Goal: Task Accomplishment & Management: Manage account settings

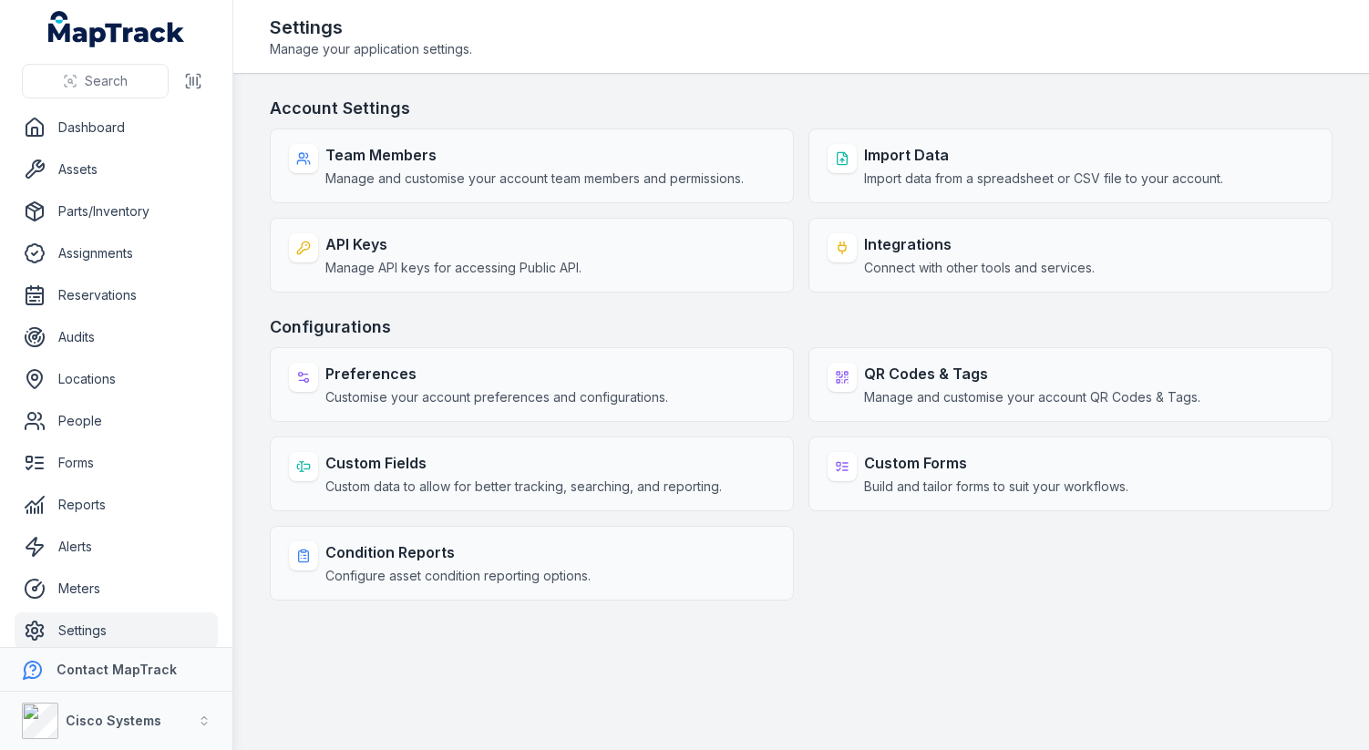
click at [693, 331] on h3 "Configurations" at bounding box center [801, 328] width 1063 height 26
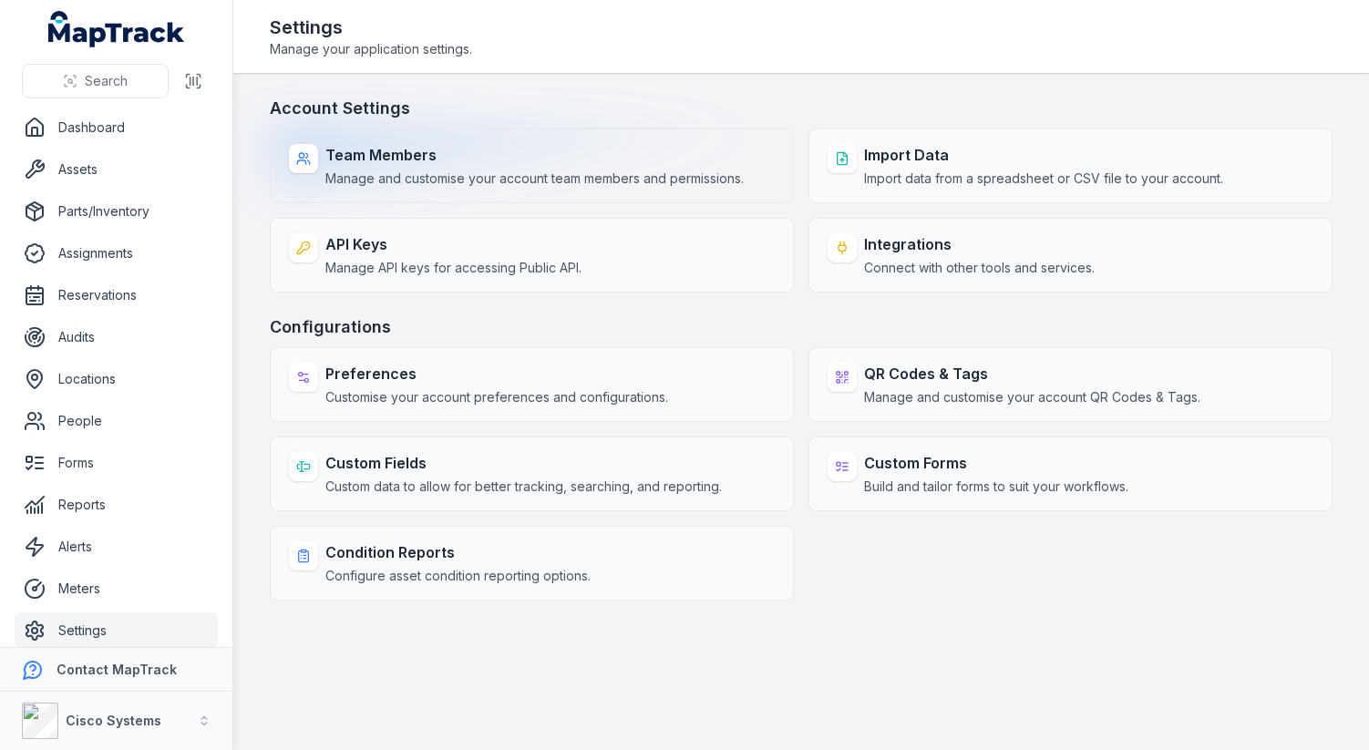
click at [703, 175] on span "Manage and customise your account team members and permissions." at bounding box center [534, 179] width 418 height 18
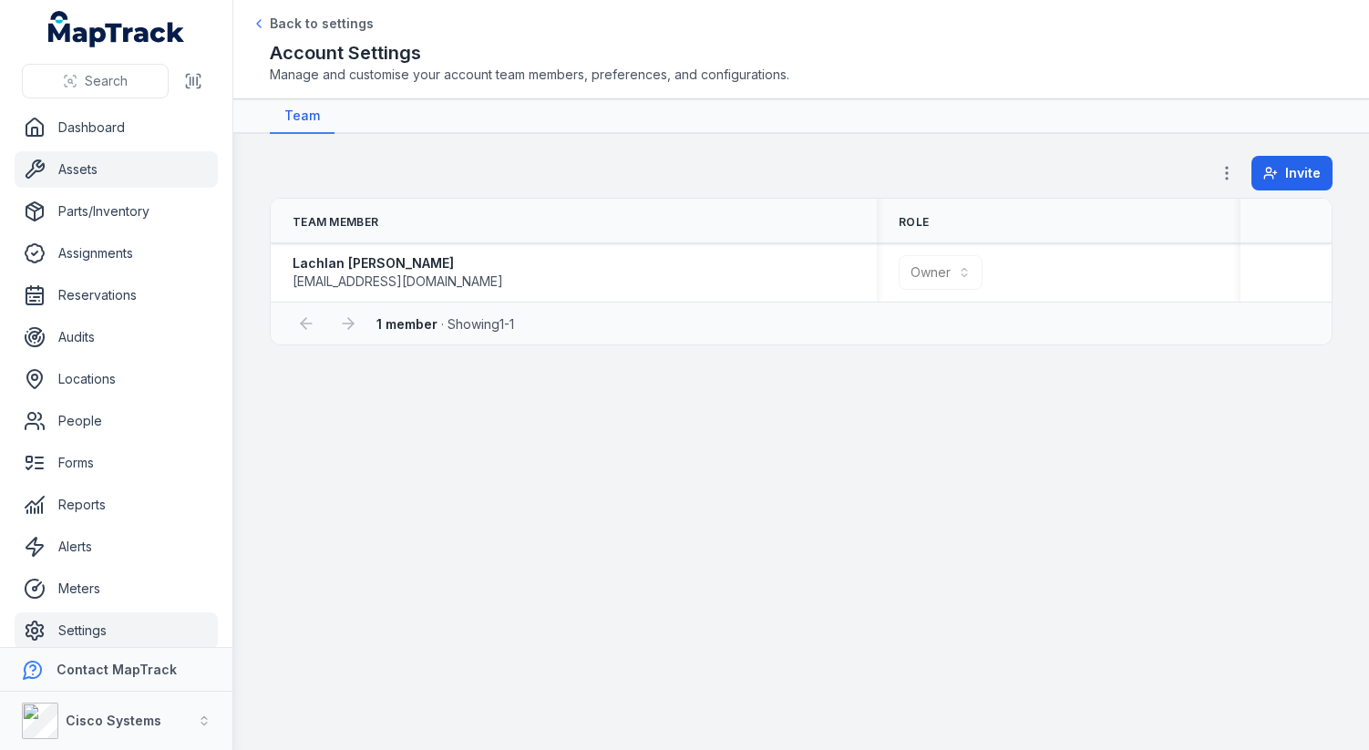
click at [126, 173] on link "Assets" at bounding box center [116, 169] width 203 height 36
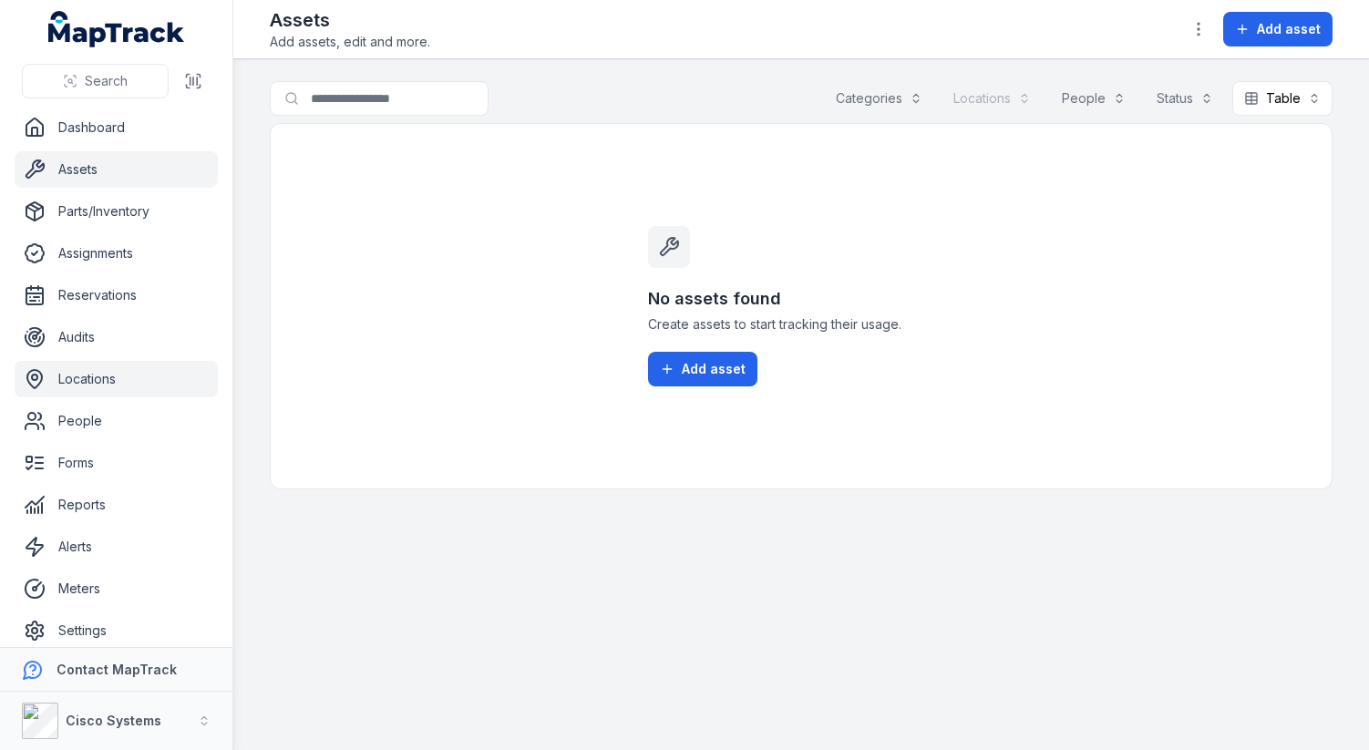
scroll to position [13, 0]
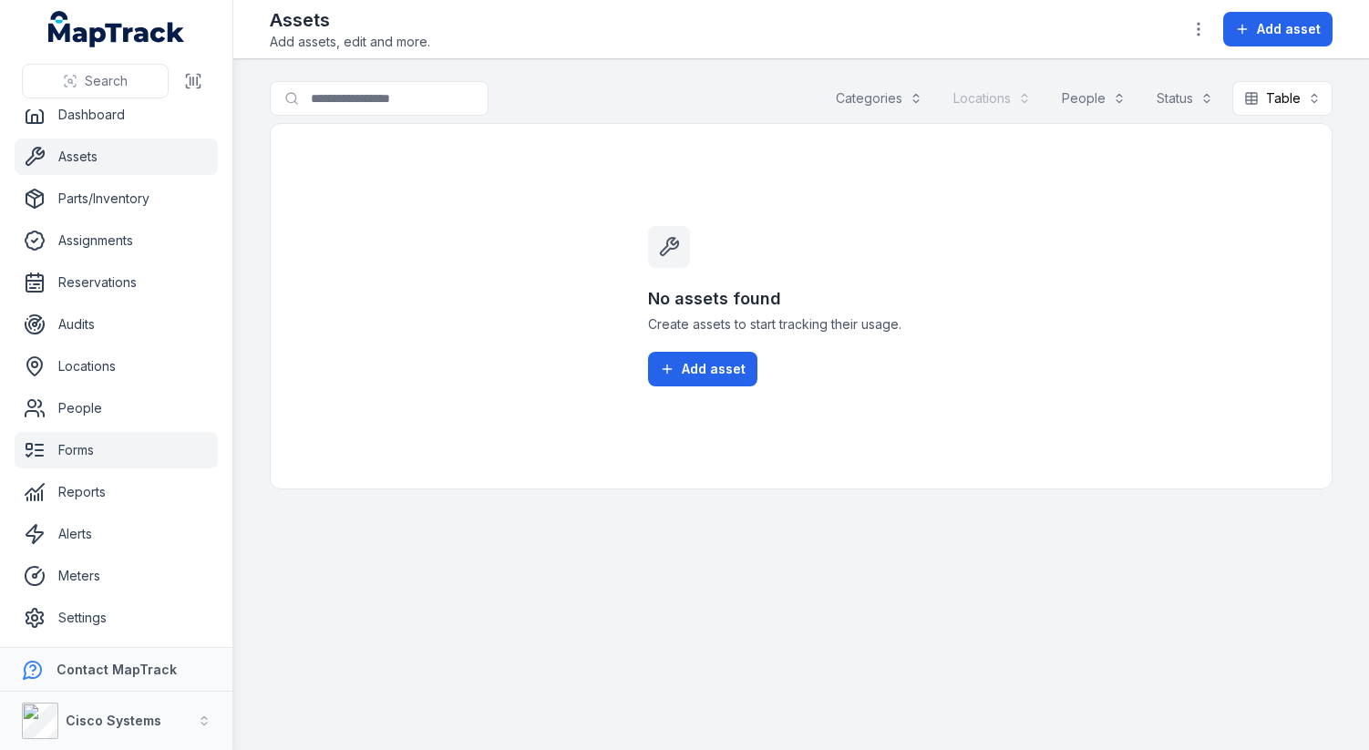
click at [126, 443] on link "Forms" at bounding box center [116, 450] width 203 height 36
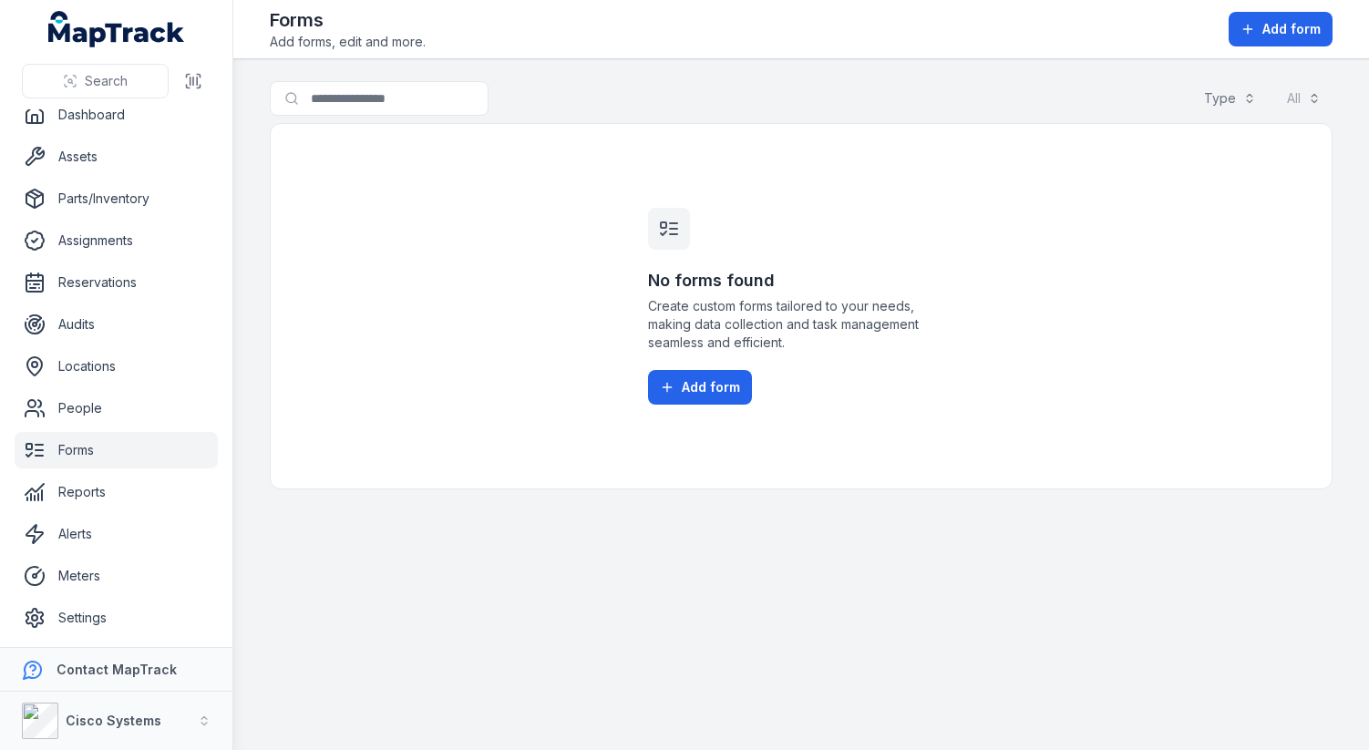
click at [948, 73] on main "Search for forms Type All No forms found Create custom forms tailored to your n…" at bounding box center [801, 404] width 1136 height 691
click at [674, 377] on button "Add form" at bounding box center [700, 387] width 104 height 35
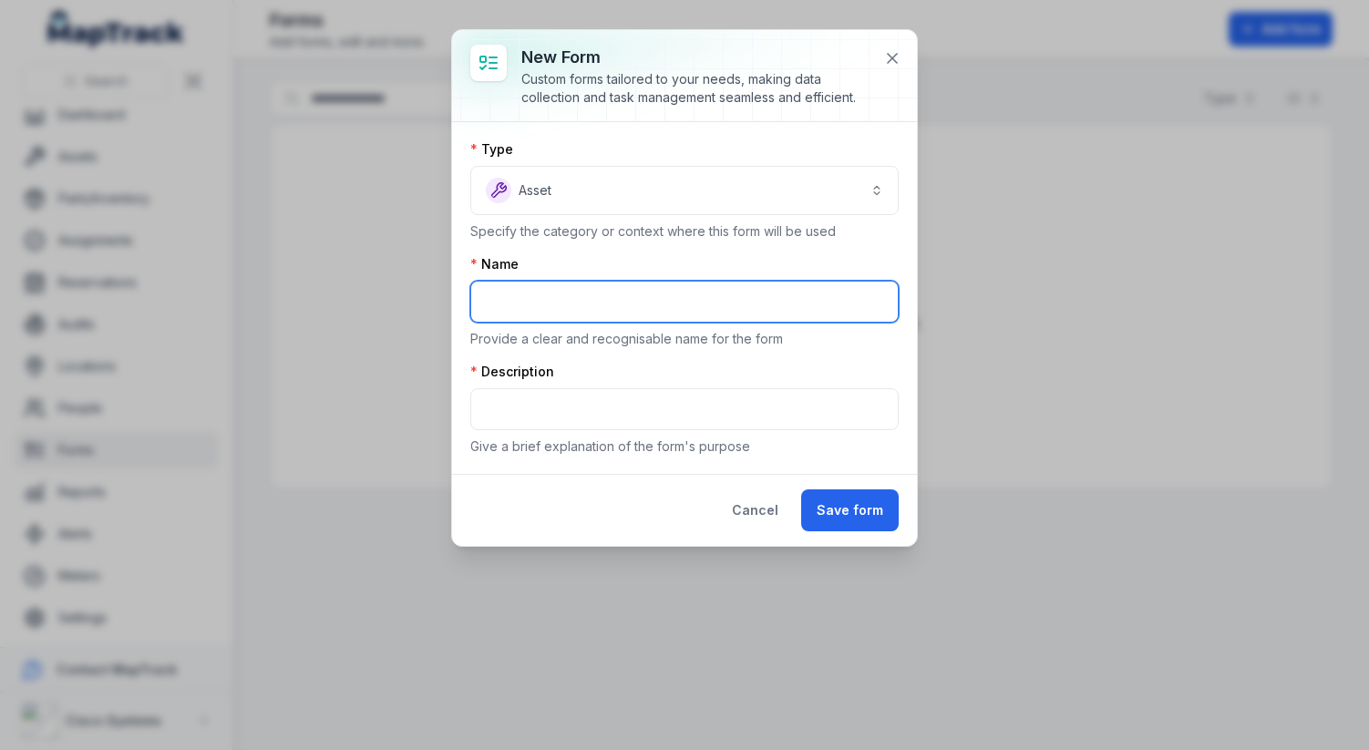
click at [566, 315] on input "text" at bounding box center [684, 302] width 429 height 42
type input "*"
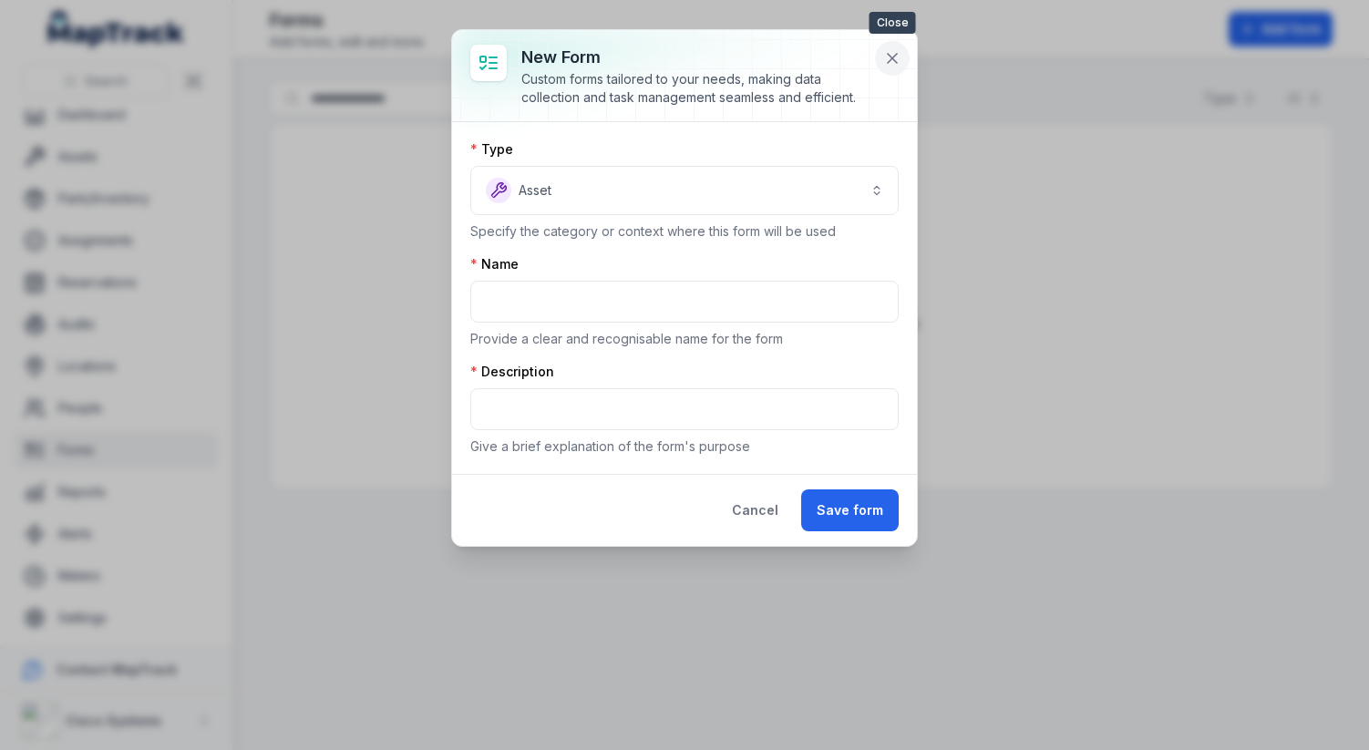
click at [897, 59] on icon at bounding box center [892, 58] width 18 height 18
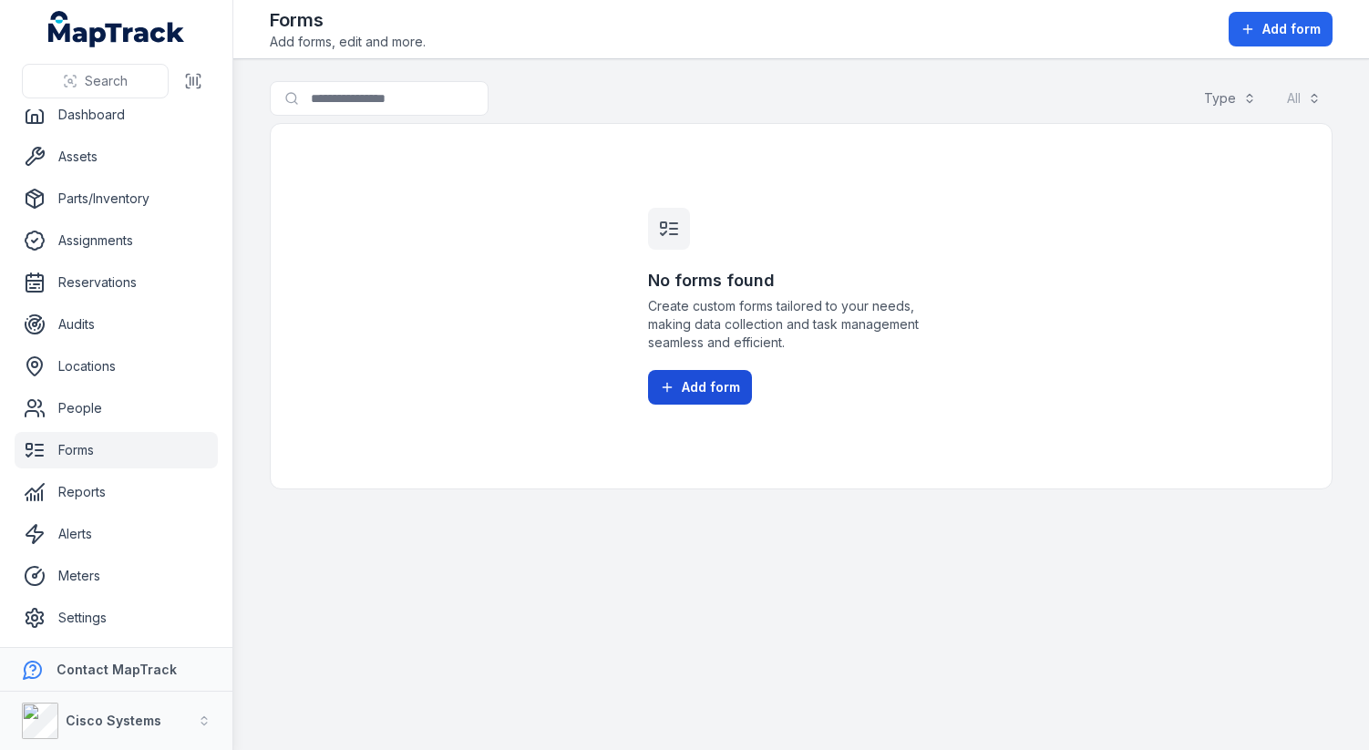
click at [697, 393] on span "Add form" at bounding box center [711, 387] width 58 height 18
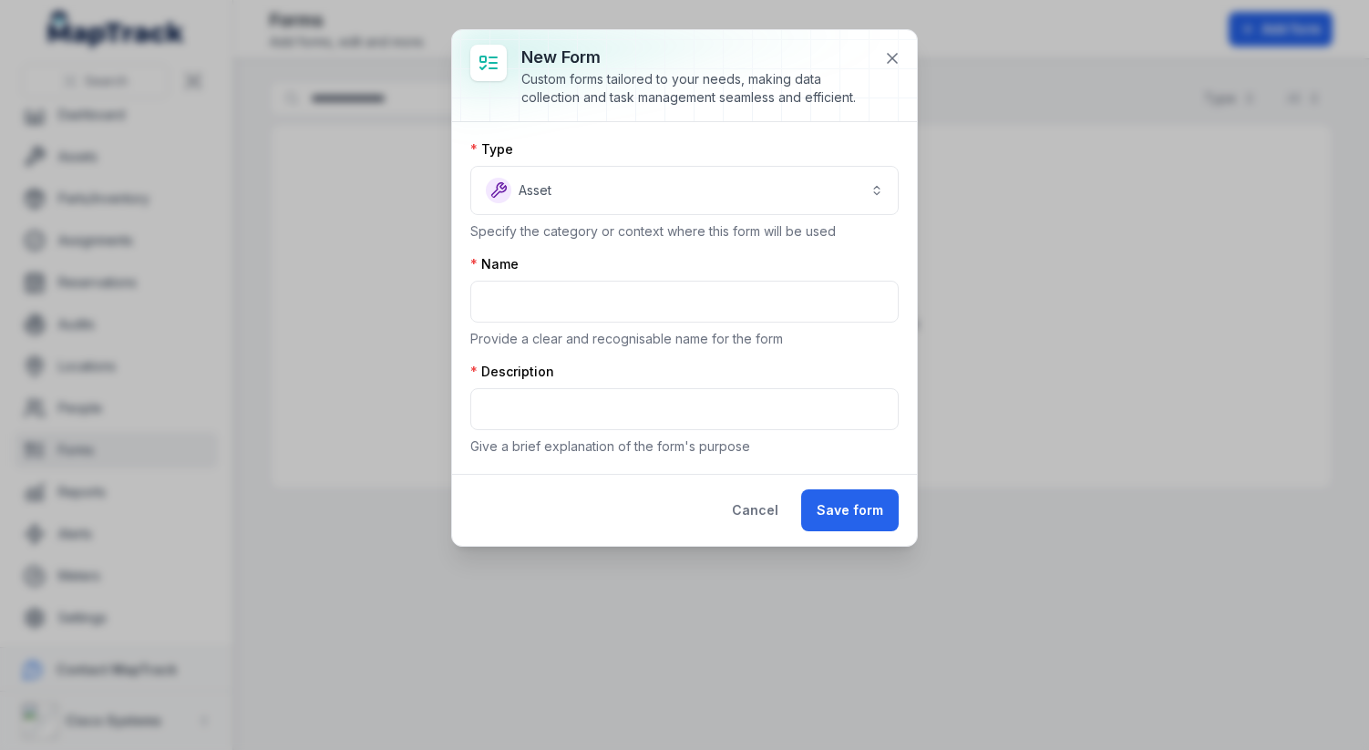
click at [727, 77] on div "Custom forms tailored to your needs, making data collection and task management…" at bounding box center [696, 88] width 348 height 36
click at [752, 512] on button "Cancel" at bounding box center [755, 511] width 77 height 42
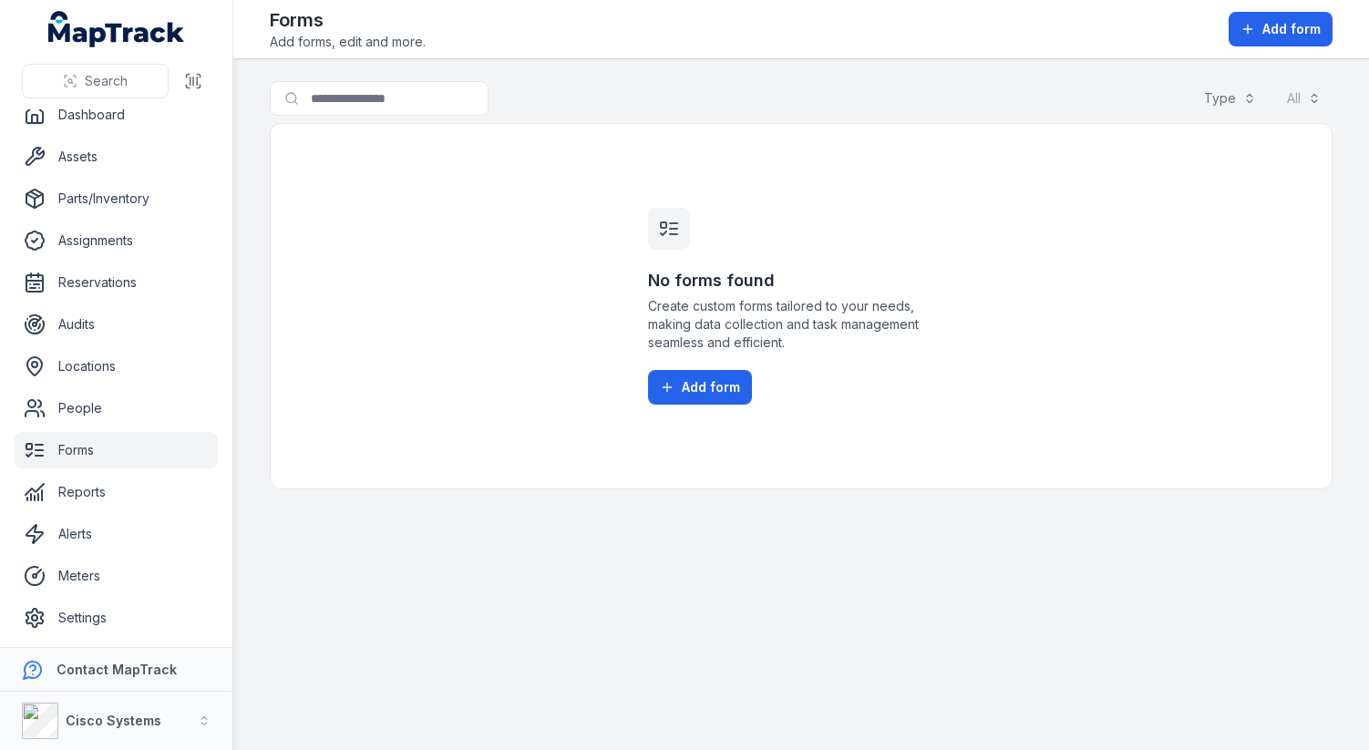
click at [719, 273] on h3 "No forms found" at bounding box center [801, 281] width 306 height 26
click at [692, 306] on span "Create custom forms tailored to your needs, making data collection and task man…" at bounding box center [801, 324] width 306 height 55
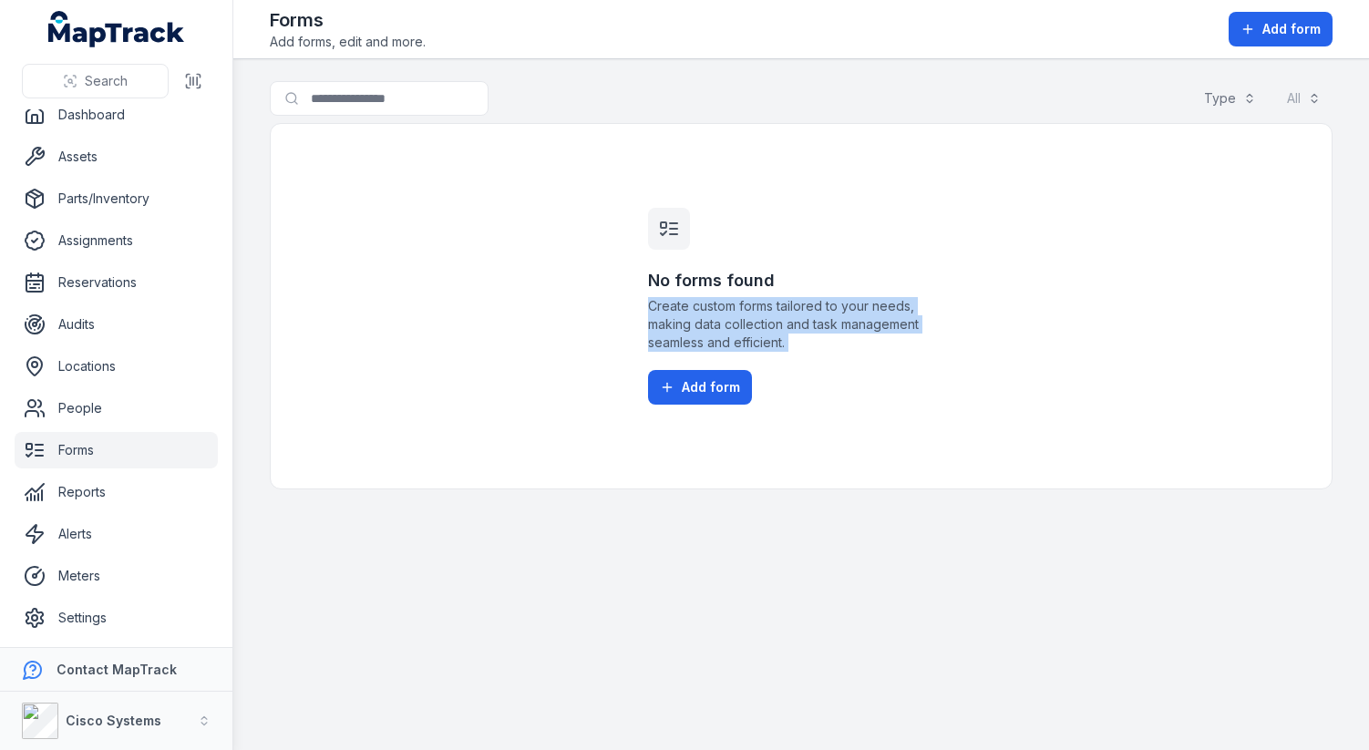
click at [692, 306] on span "Create custom forms tailored to your needs, making data collection and task man…" at bounding box center [801, 324] width 306 height 55
click at [526, 312] on div "No forms found Create custom forms tailored to your needs, making data collecti…" at bounding box center [801, 306] width 1063 height 367
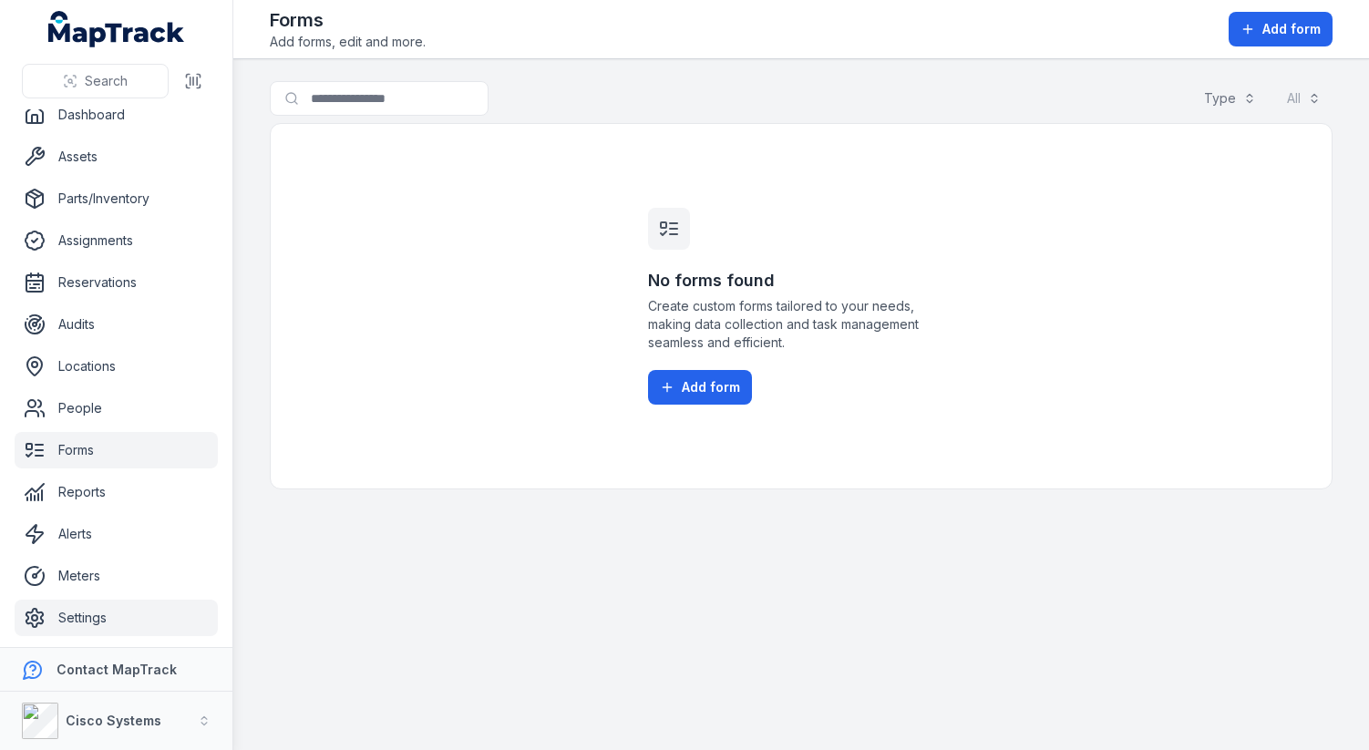
click at [120, 624] on link "Settings" at bounding box center [116, 618] width 203 height 36
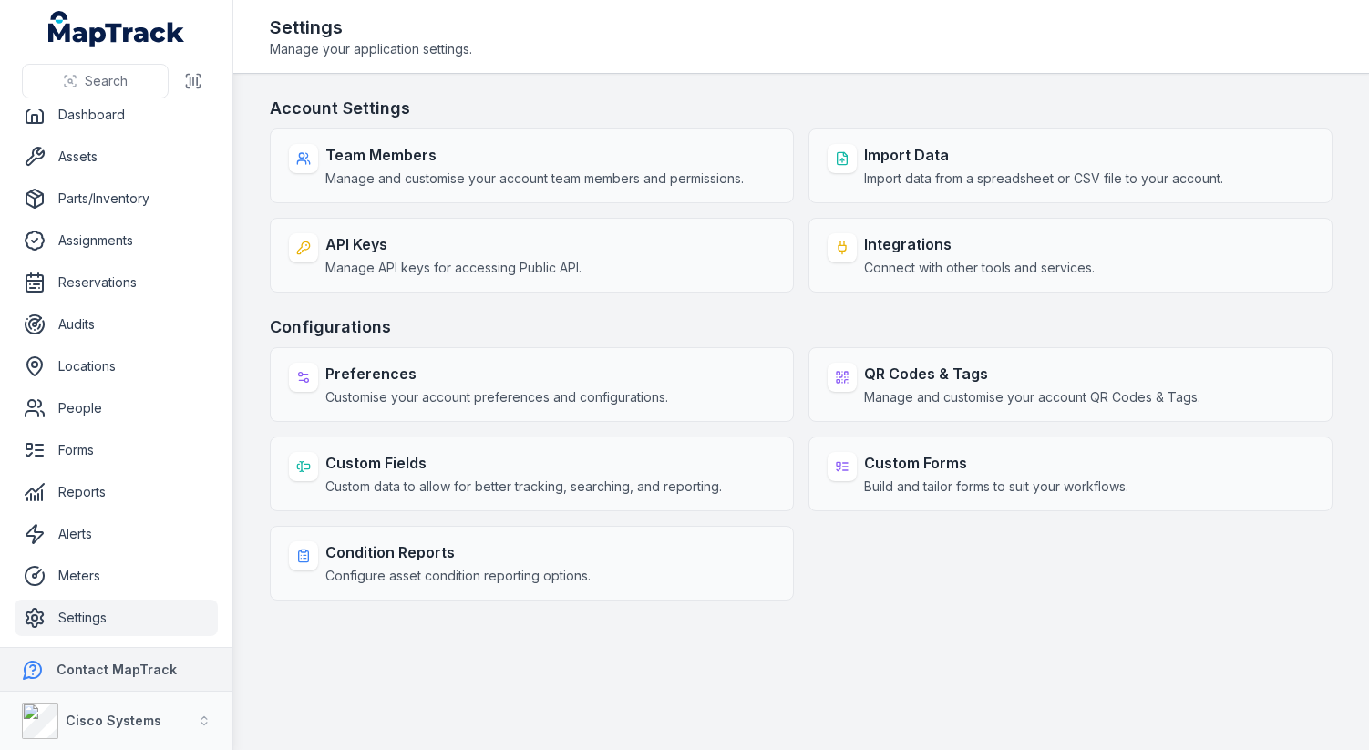
click at [129, 677] on div "Contact MapTrack" at bounding box center [134, 670] width 154 height 18
click at [134, 667] on strong "Contact MapTrack" at bounding box center [117, 669] width 120 height 15
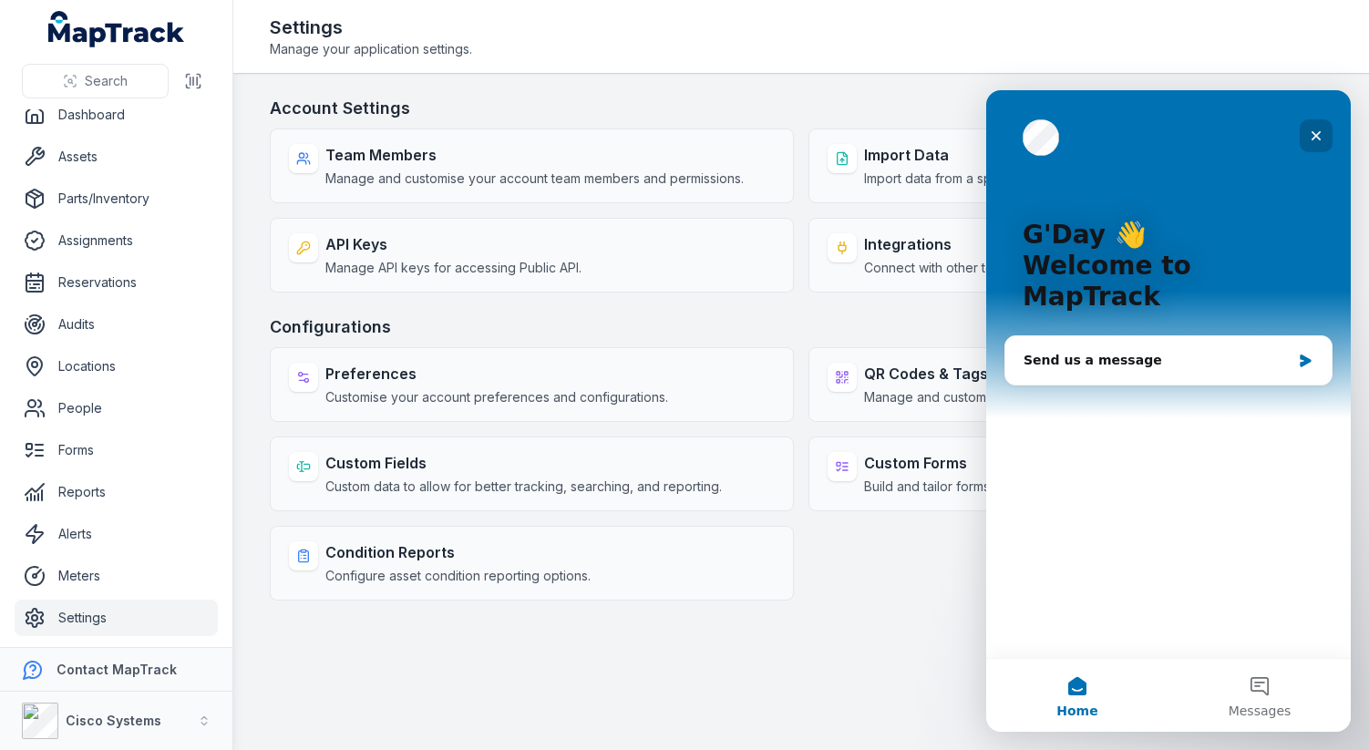
click at [1309, 132] on icon "Close" at bounding box center [1316, 136] width 15 height 15
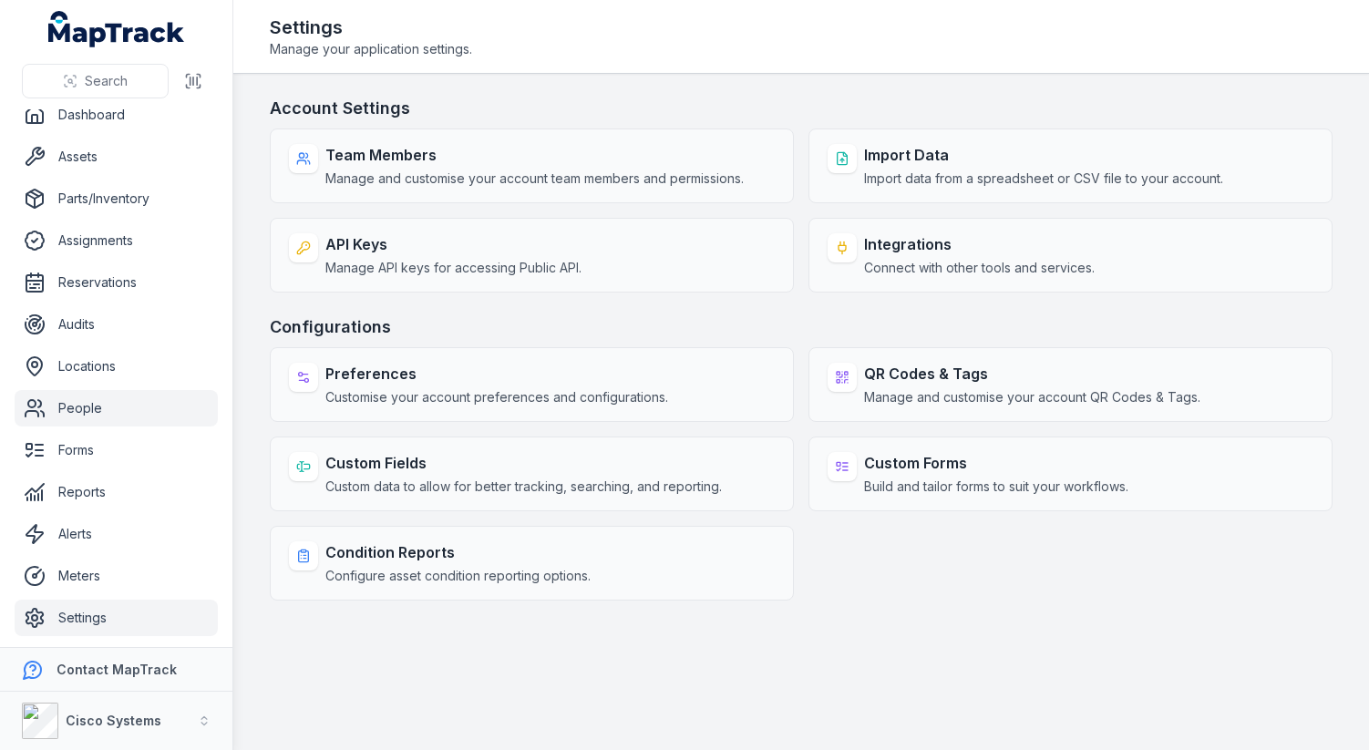
click at [90, 391] on link "People" at bounding box center [116, 408] width 203 height 36
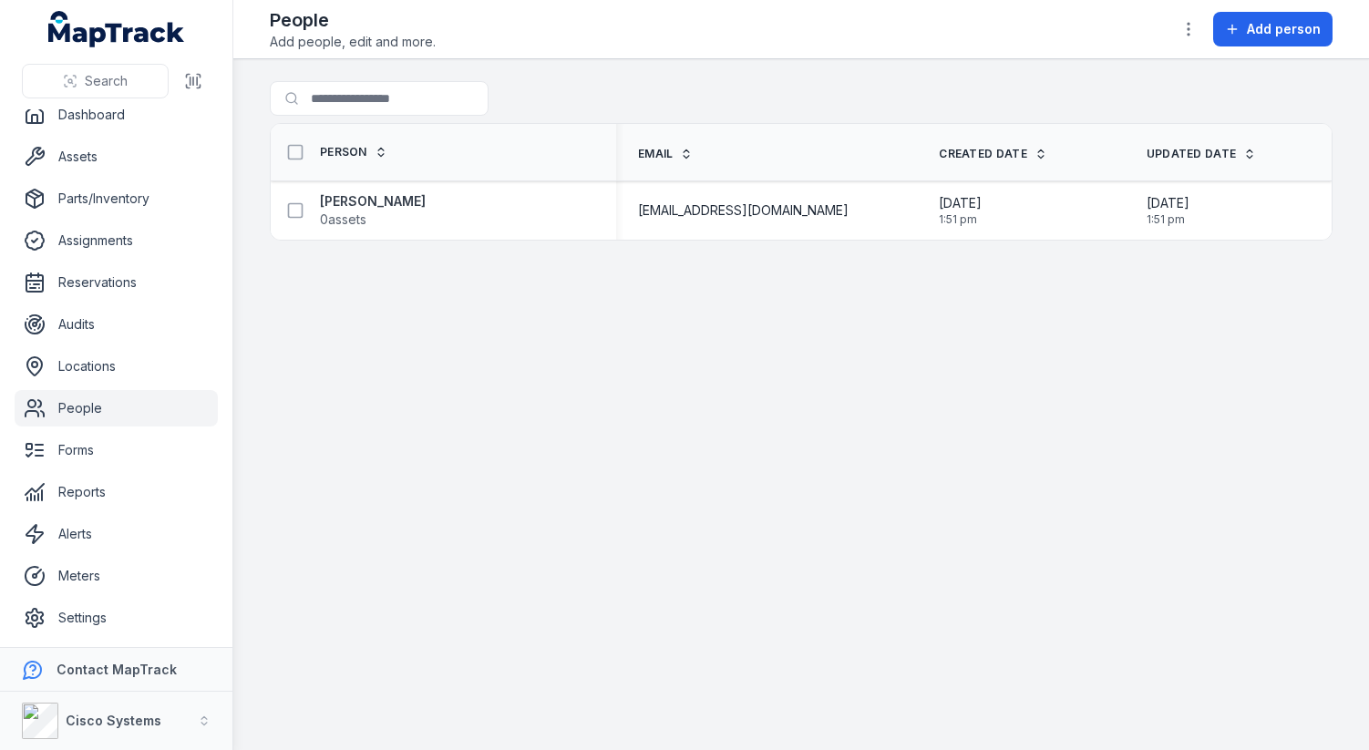
click at [594, 458] on main "Search for people Person Email Created Date Updated Date Lachlan Ritchie 0 asse…" at bounding box center [801, 404] width 1136 height 691
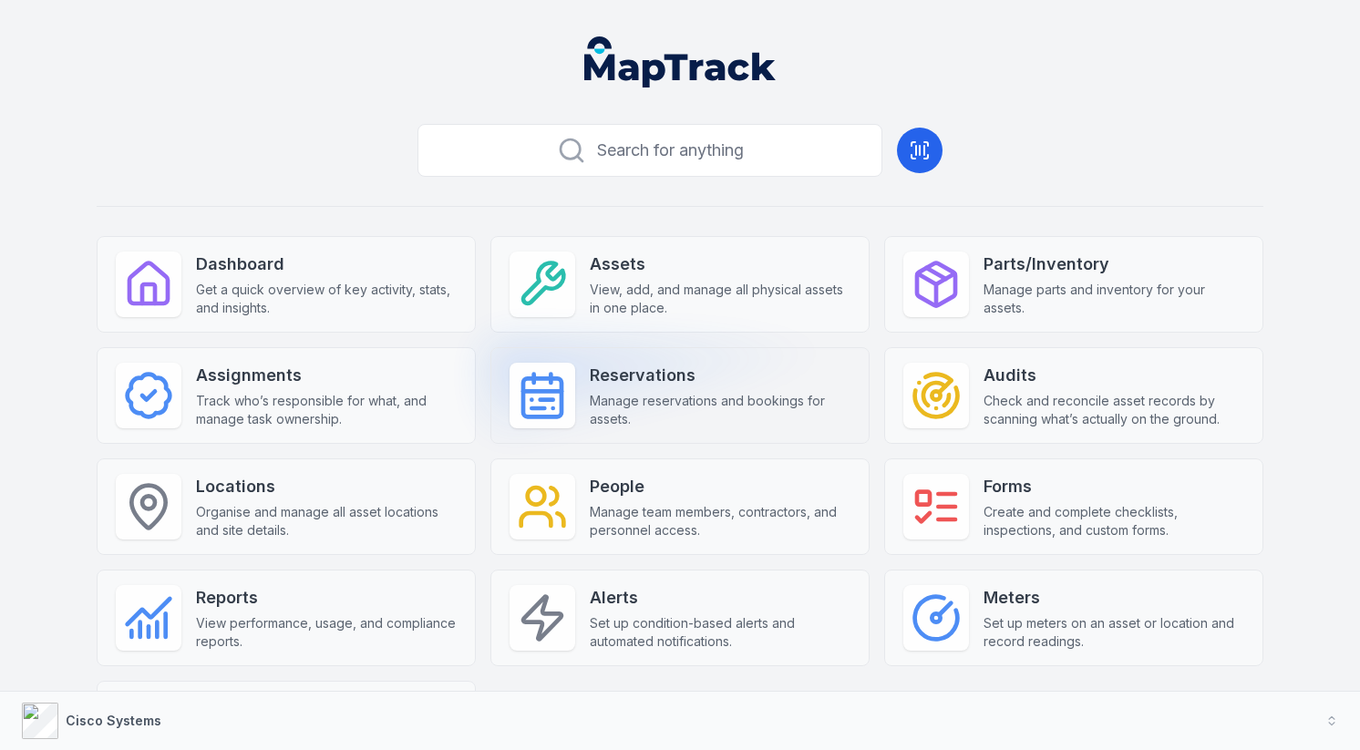
scroll to position [108, 0]
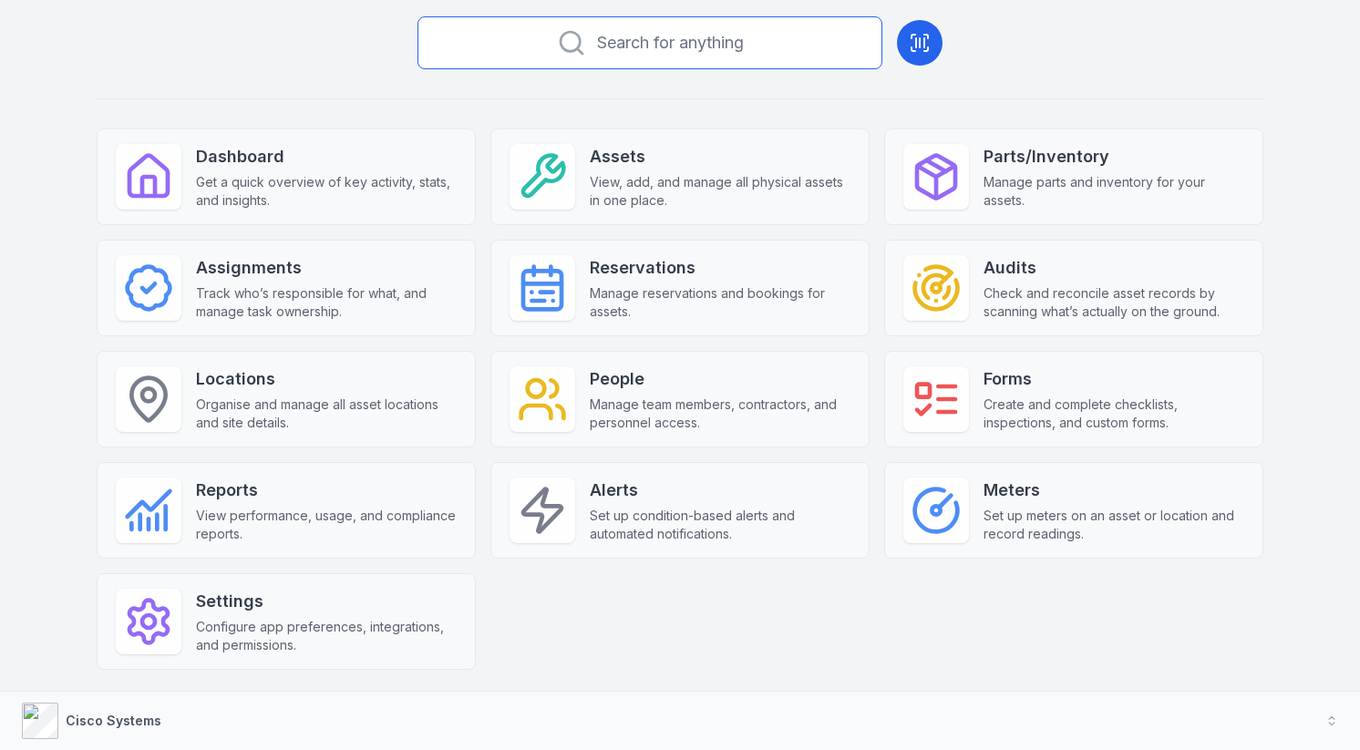
click at [659, 34] on span "Search for anything" at bounding box center [670, 43] width 147 height 26
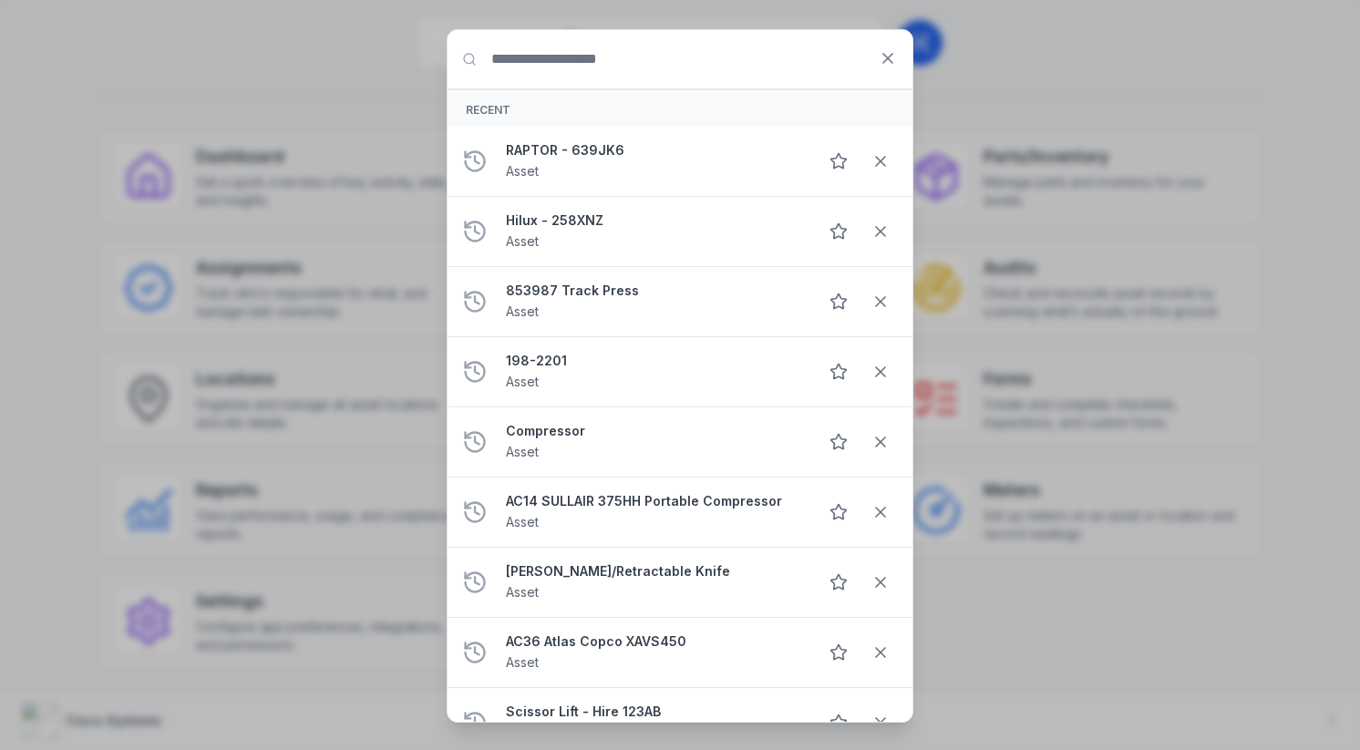
click at [389, 480] on div "Search for anything Recent RAPTOR - 639JK6 Asset Hilux - 258XNZ Asset 853987 Tr…" at bounding box center [680, 375] width 1360 height 750
click at [270, 637] on div "Search for anything Recent RAPTOR - 639JK6 Asset Hilux - 258XNZ Asset 853987 Tr…" at bounding box center [680, 375] width 1360 height 750
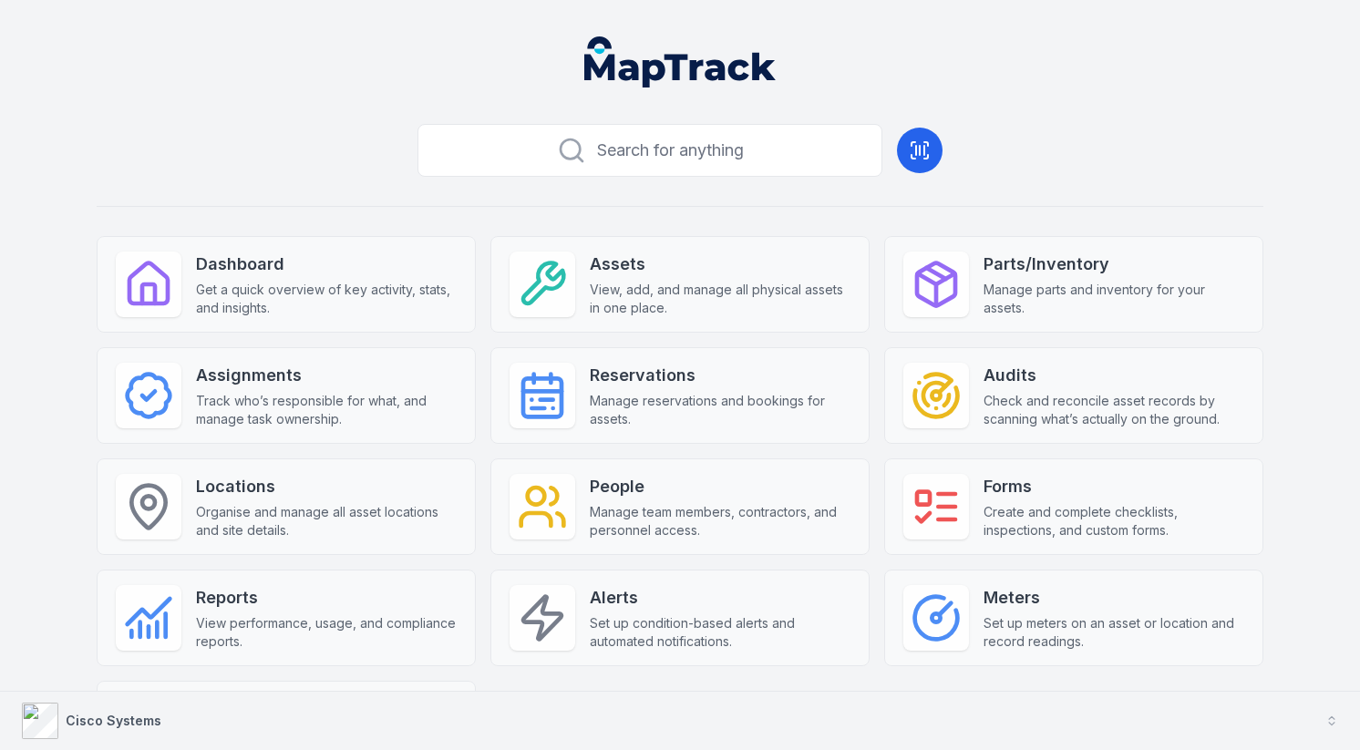
click at [601, 725] on button "Cisco Systems" at bounding box center [680, 721] width 1360 height 58
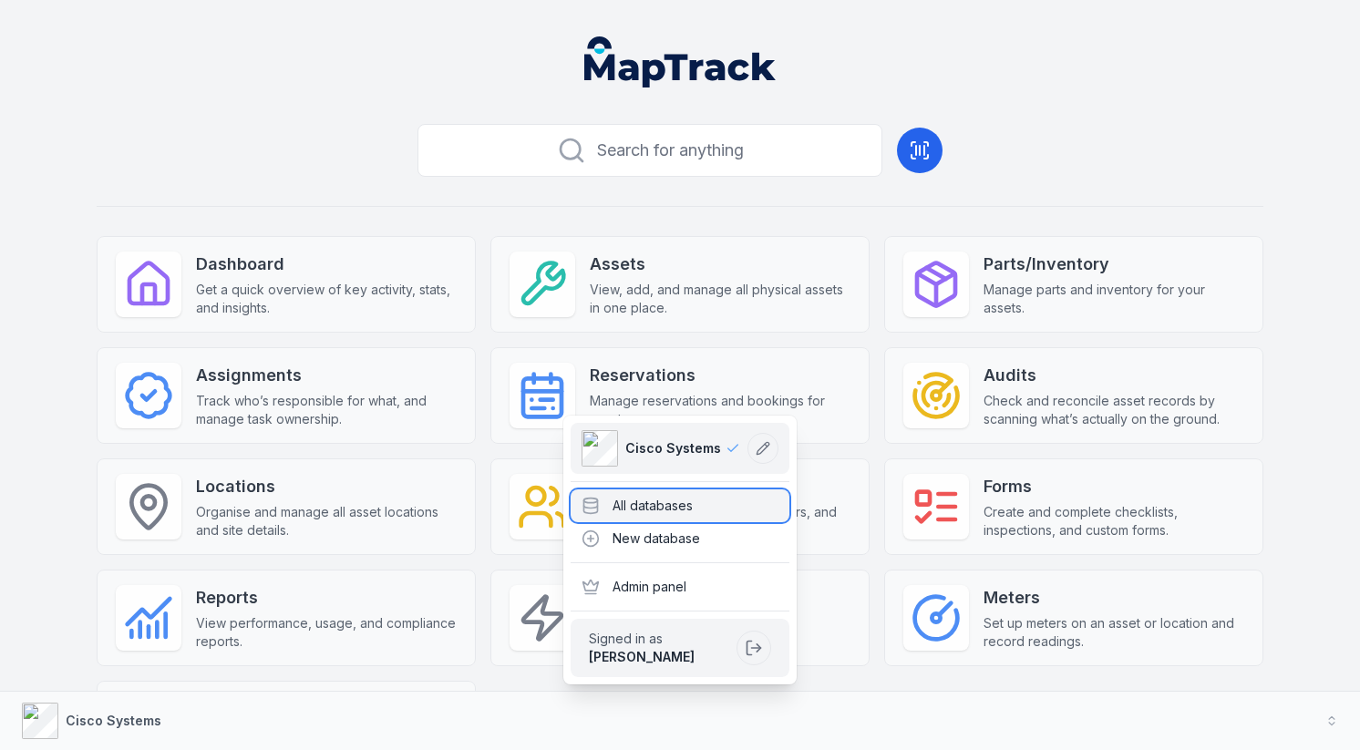
click at [697, 499] on div "All databases" at bounding box center [680, 506] width 219 height 33
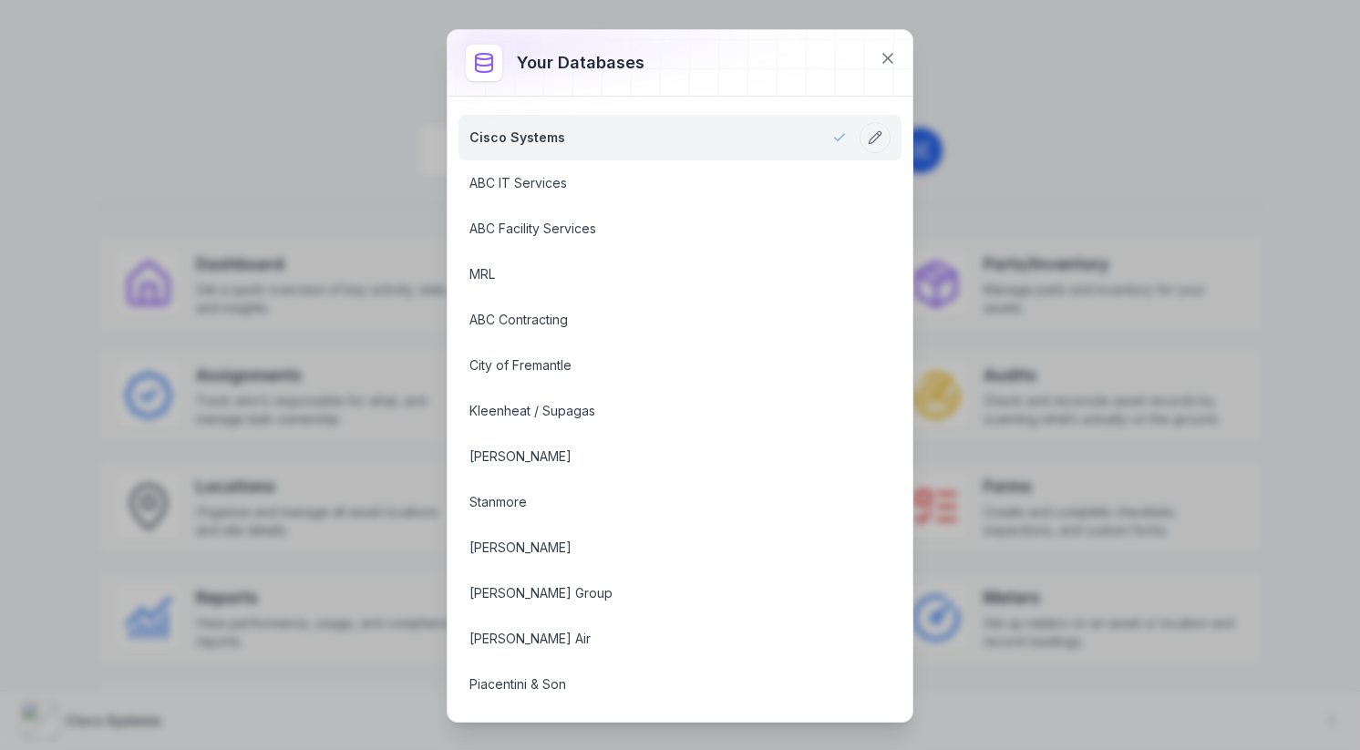
scroll to position [731, 0]
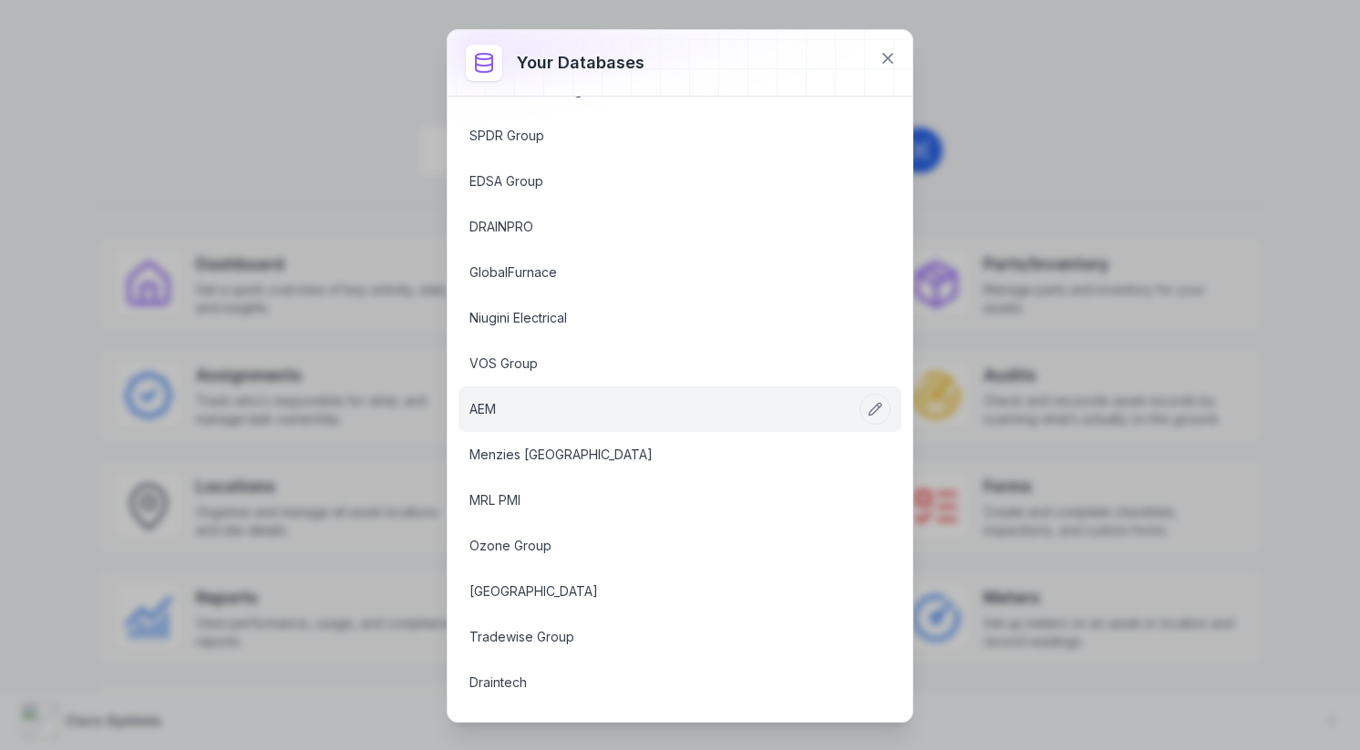
click at [610, 412] on link "AEM" at bounding box center [658, 409] width 377 height 18
